Goal: Task Accomplishment & Management: Manage account settings

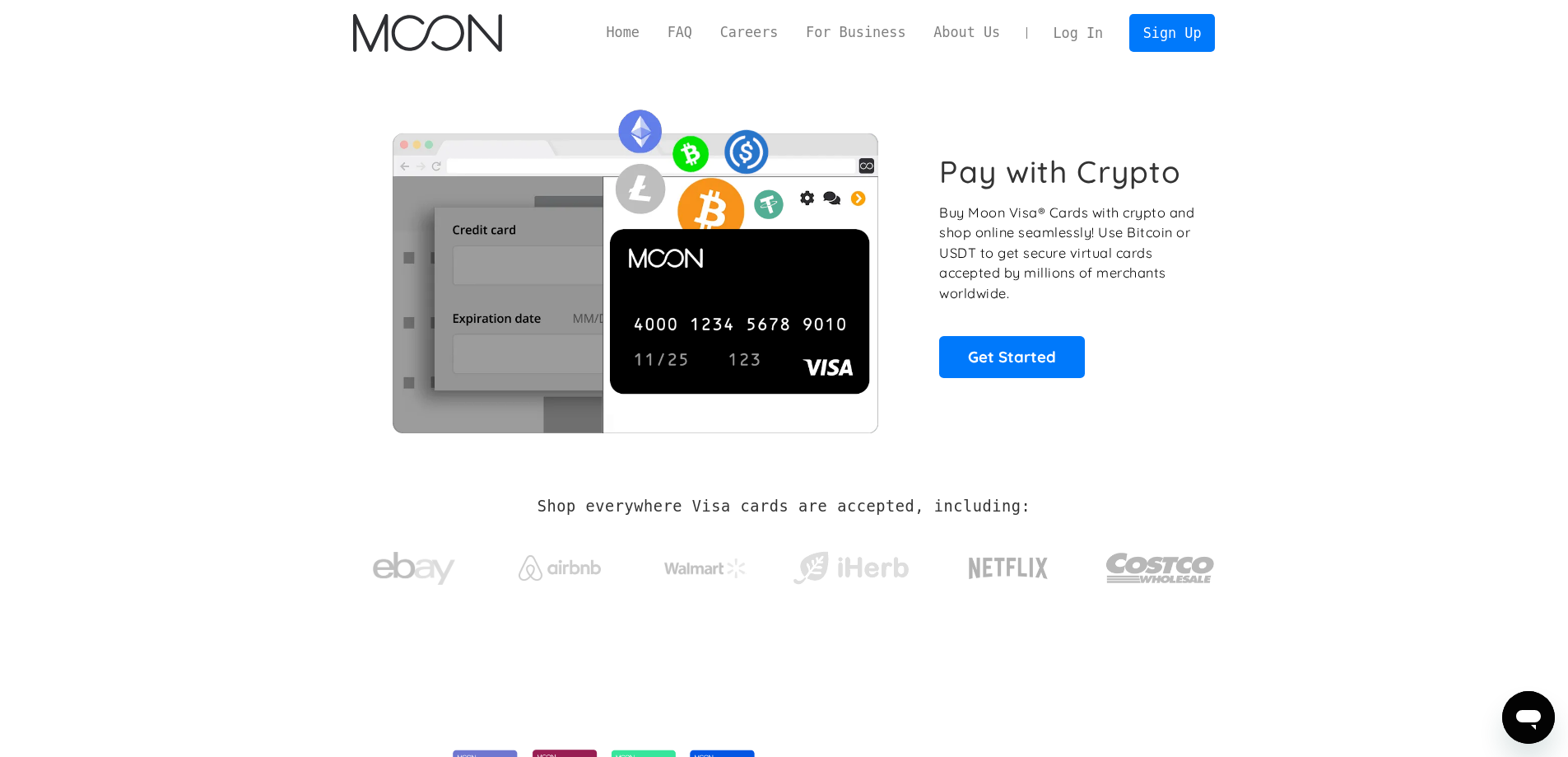
click at [1091, 29] on link "Log In" at bounding box center [1078, 33] width 77 height 37
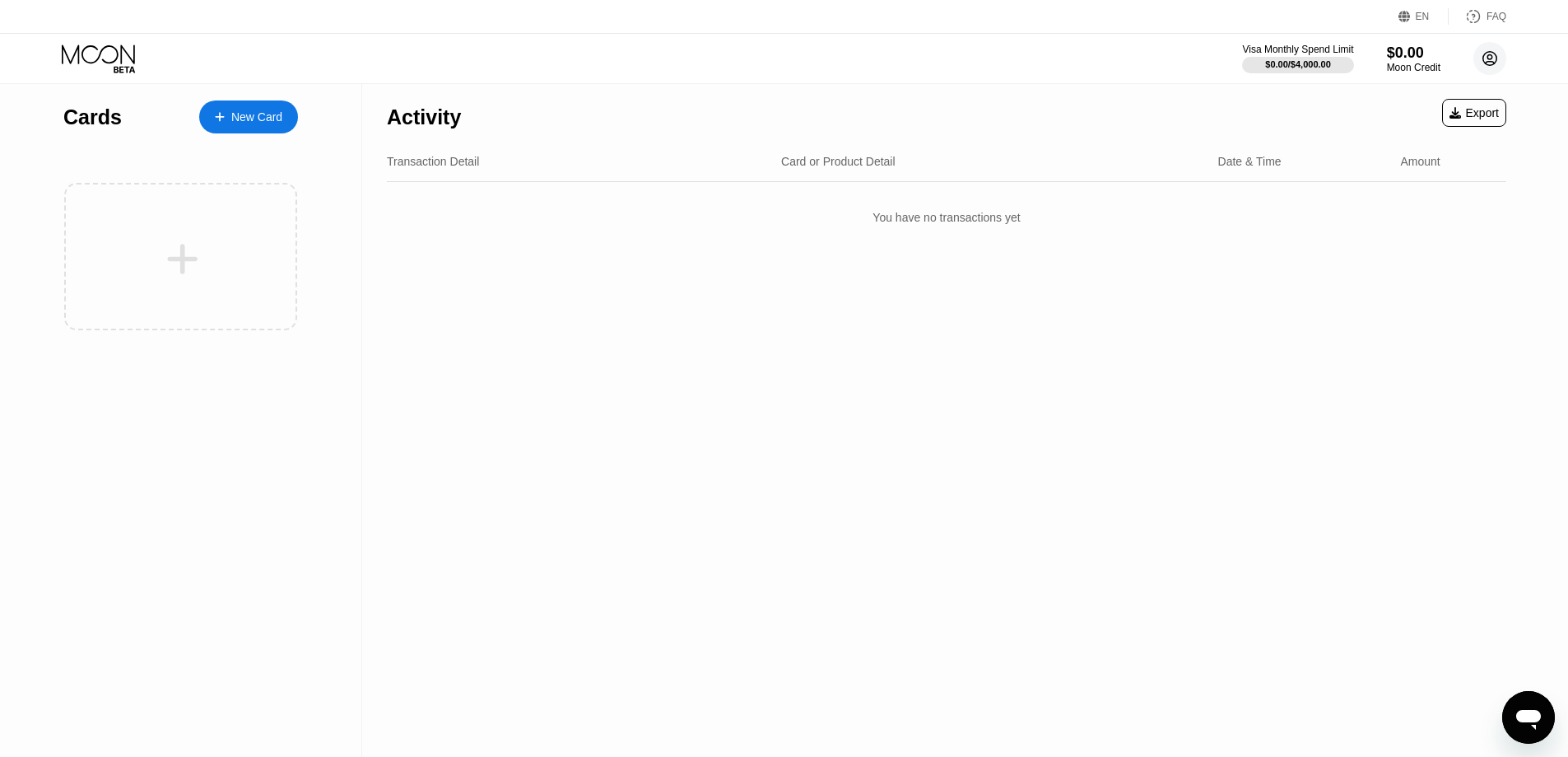
click at [1481, 58] on circle at bounding box center [1489, 59] width 33 height 33
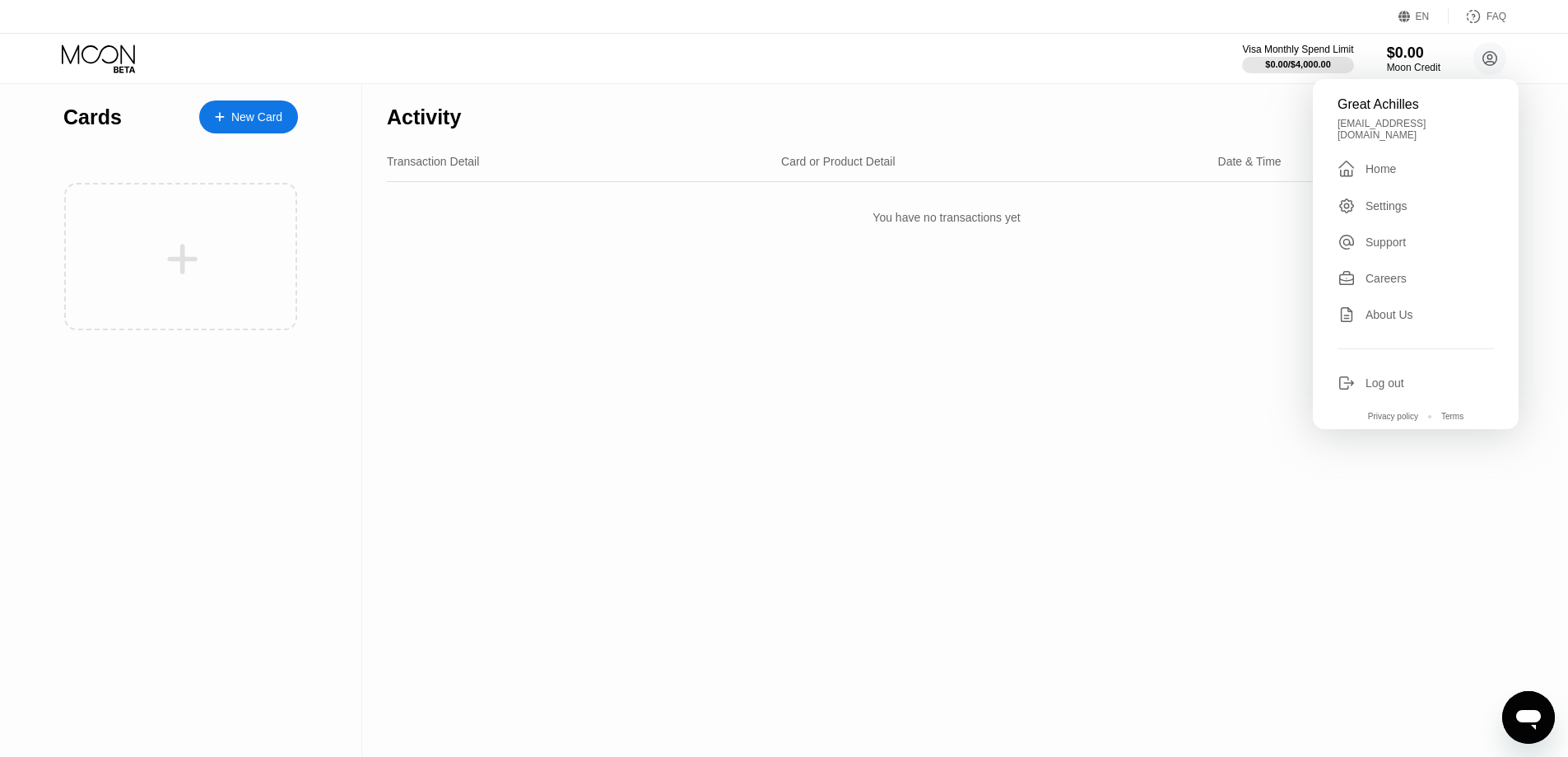
click at [1395, 126] on div "[EMAIL_ADDRESS][DOMAIN_NAME]" at bounding box center [1415, 128] width 157 height 23
click at [1386, 199] on div "Settings" at bounding box center [1387, 205] width 42 height 13
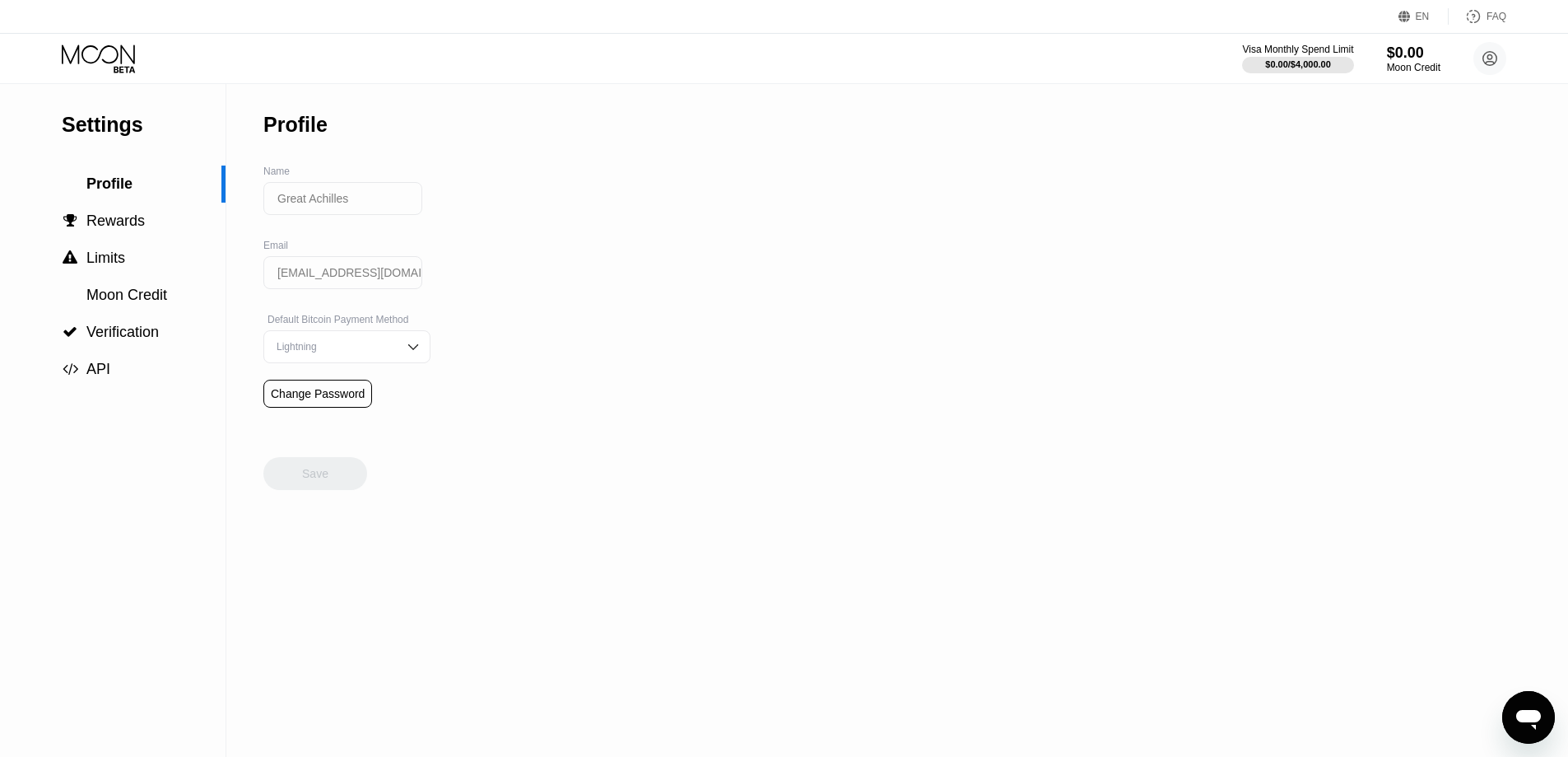
click at [325, 212] on input "Great Achilles" at bounding box center [343, 199] width 158 height 33
click at [363, 269] on input "[EMAIL_ADDRESS][DOMAIN_NAME]" at bounding box center [343, 272] width 158 height 33
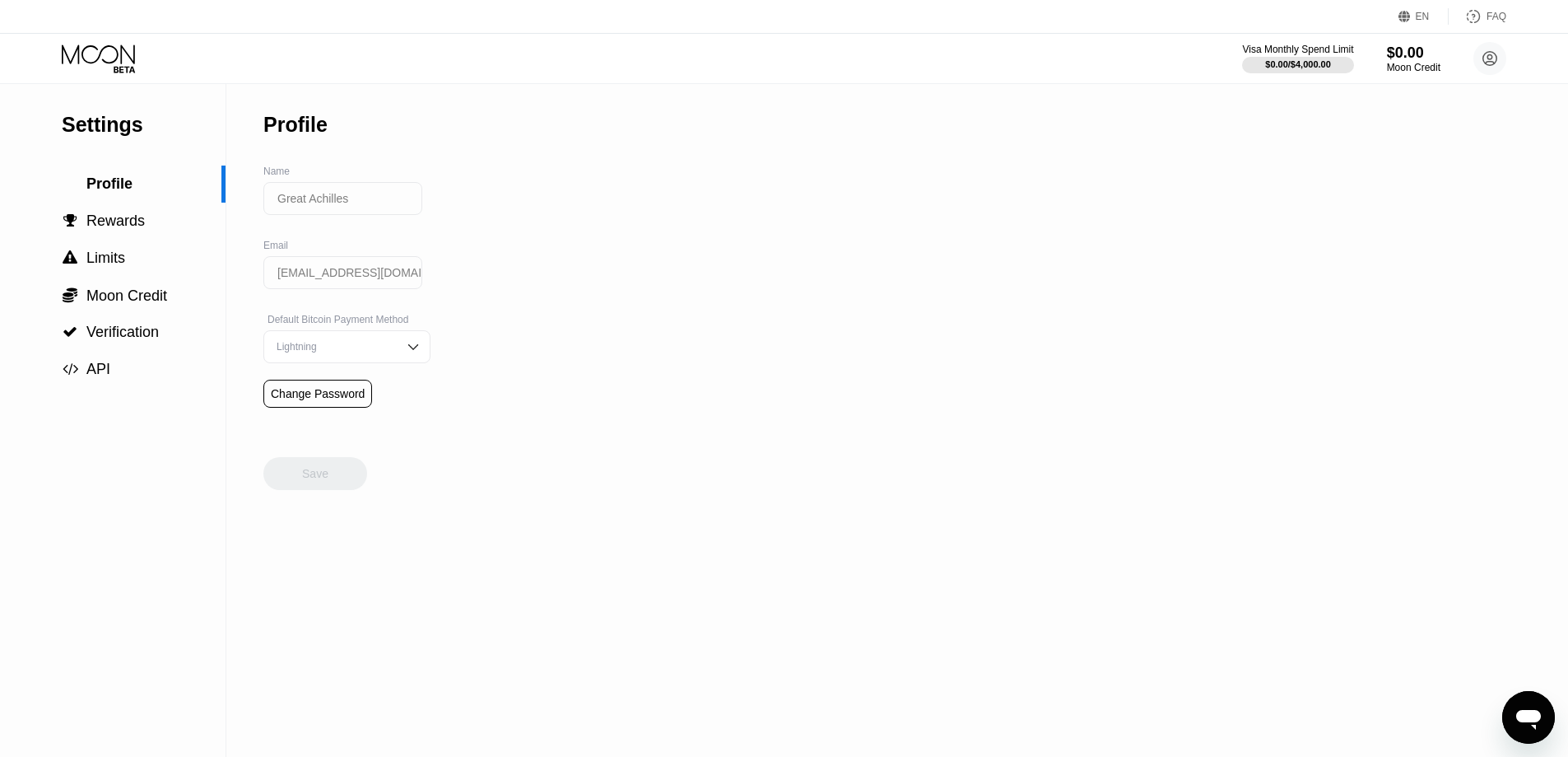
click at [344, 342] on div "Lightning" at bounding box center [347, 346] width 167 height 33
click at [608, 305] on div "Settings  Profile  Rewards  Limits  Moon Credit  Verification  API Profil…" at bounding box center [784, 421] width 1568 height 673
click at [131, 229] on span "Rewards" at bounding box center [115, 221] width 59 height 16
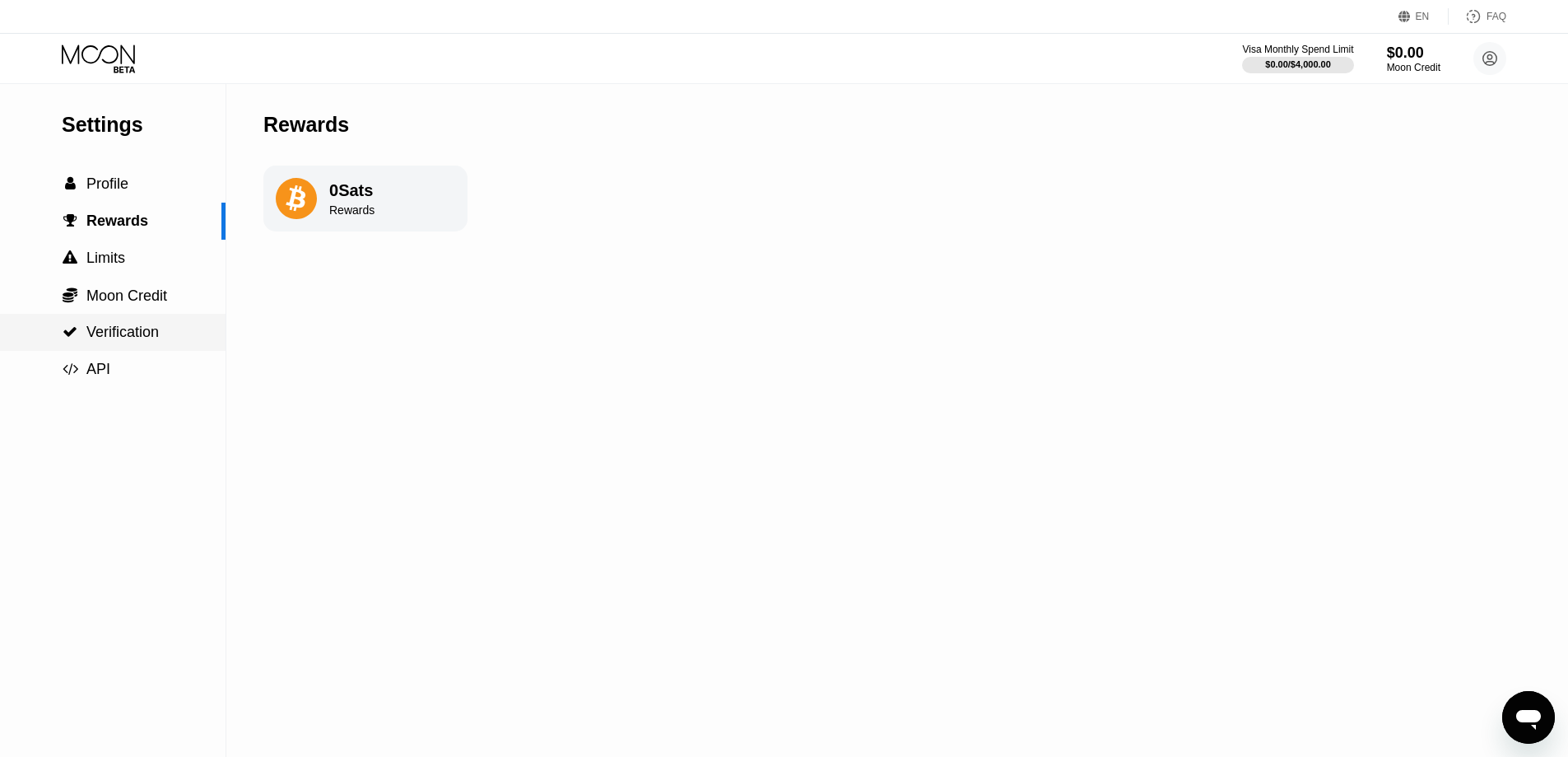
click at [140, 334] on span "Verification" at bounding box center [122, 332] width 72 height 16
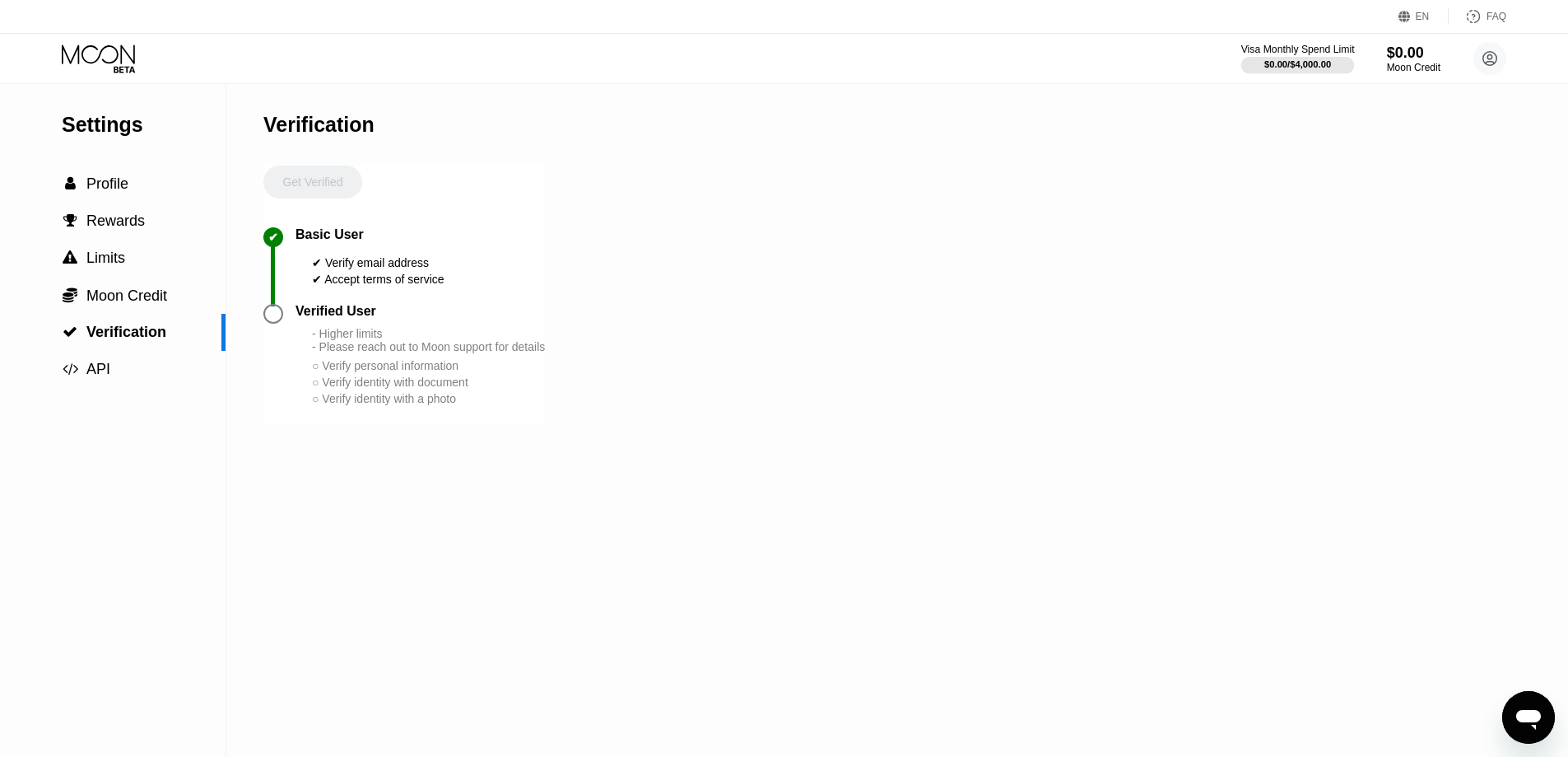
click at [1312, 69] on div "$0.00 / $4,000.00" at bounding box center [1297, 64] width 67 height 10
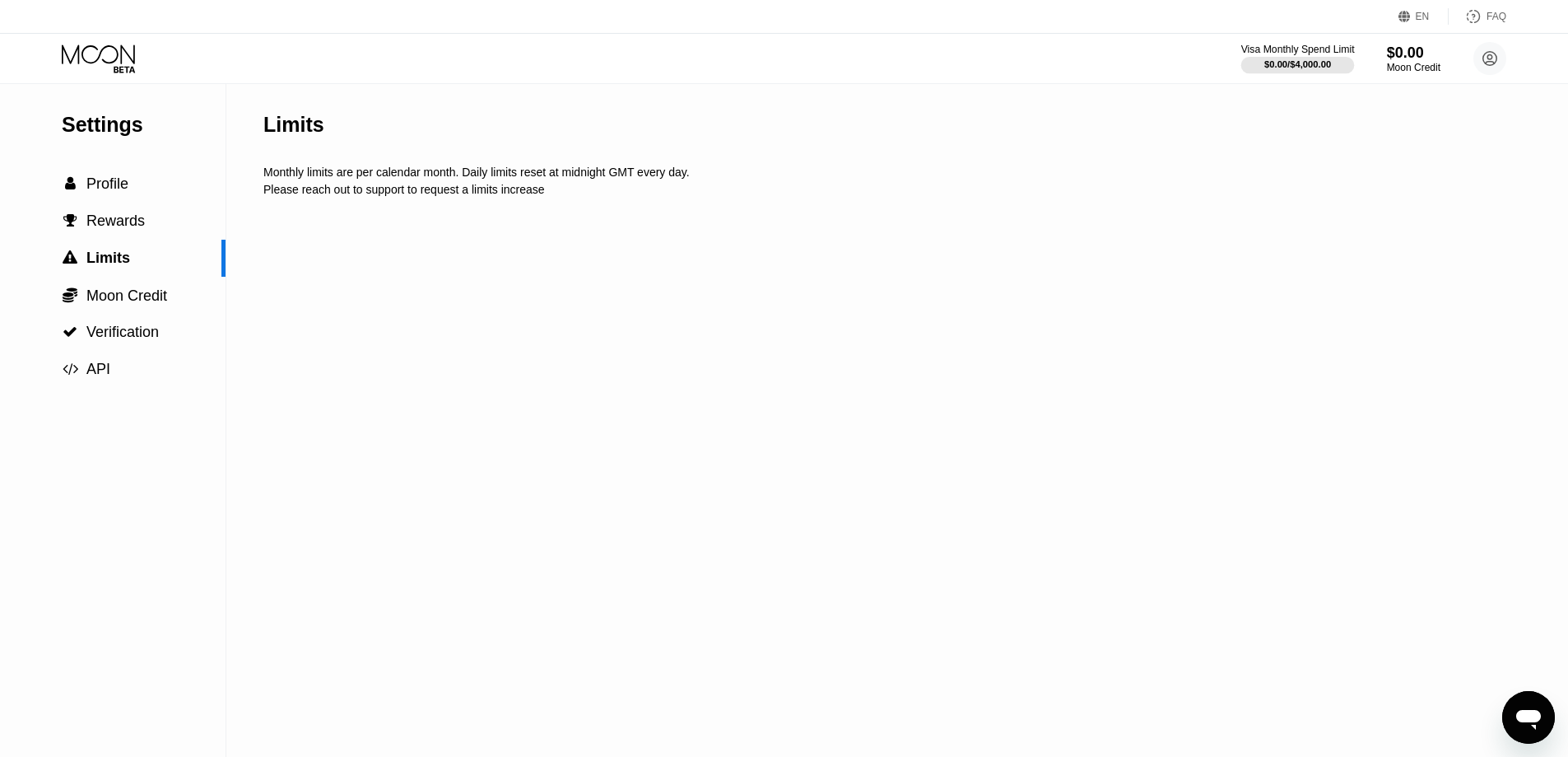
click at [1312, 69] on div "$0.00 / $4,000.00" at bounding box center [1297, 64] width 67 height 10
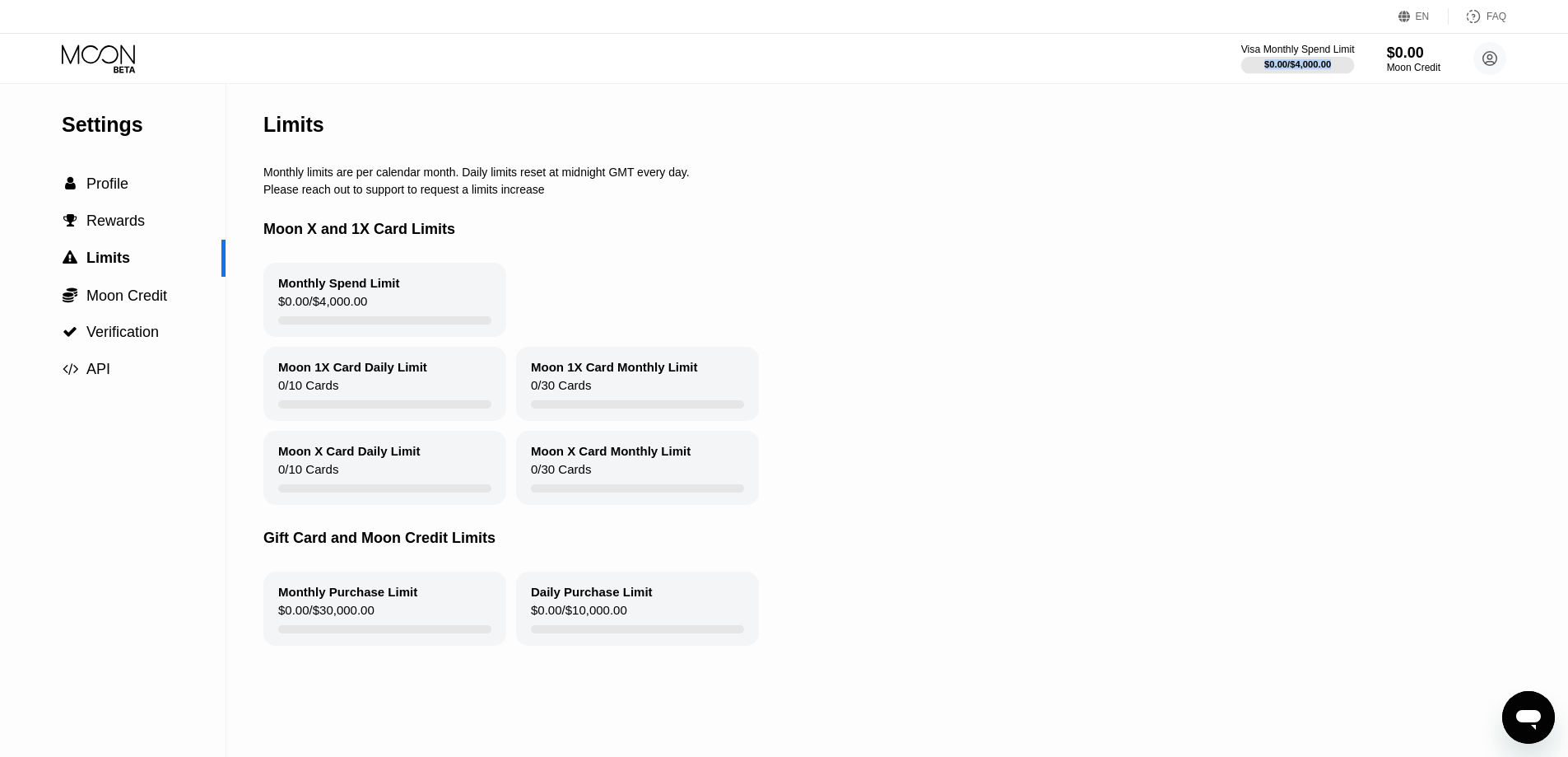
click at [1312, 69] on div "$0.00 / $4,000.00" at bounding box center [1297, 64] width 67 height 10
click at [1491, 60] on circle at bounding box center [1489, 59] width 33 height 33
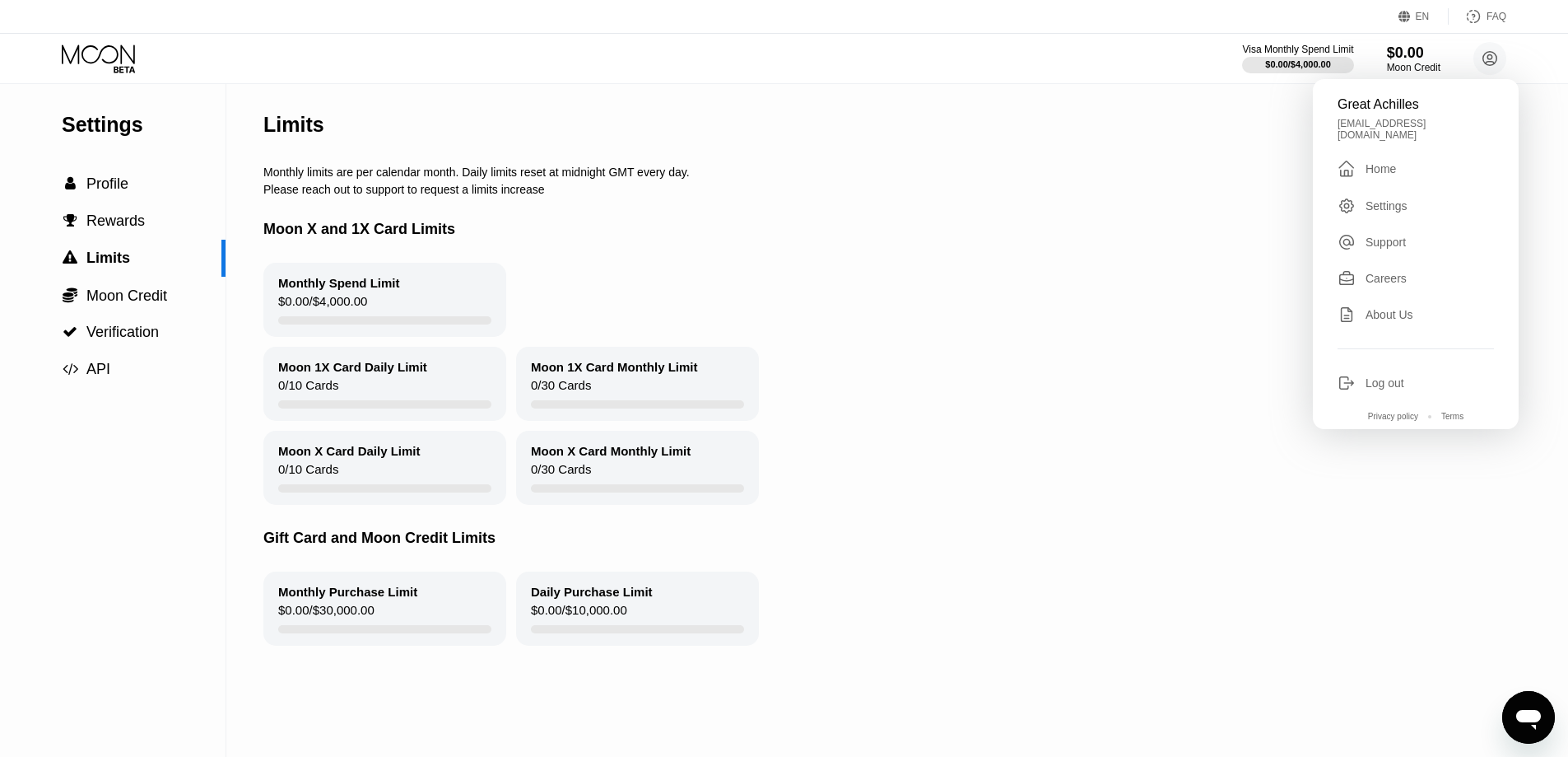
click at [1213, 307] on div "Monthly Spend Limit $0.00 / $4,000.00" at bounding box center [890, 300] width 1254 height 74
